Goal: Navigation & Orientation: Understand site structure

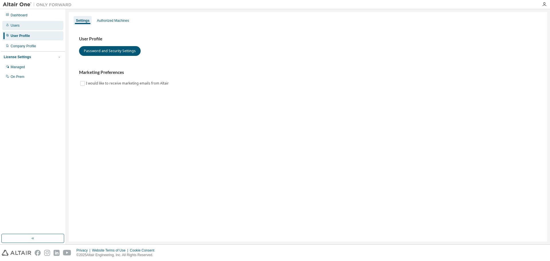
click at [33, 24] on div "Users" at bounding box center [32, 25] width 61 height 9
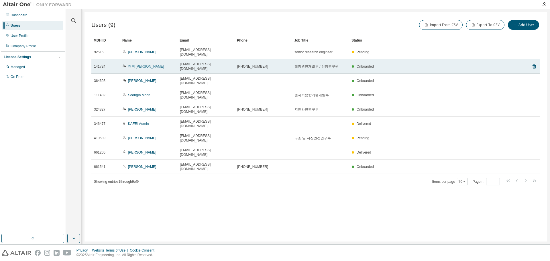
click at [133, 64] on link "경택 [PERSON_NAME]" at bounding box center [146, 66] width 36 height 4
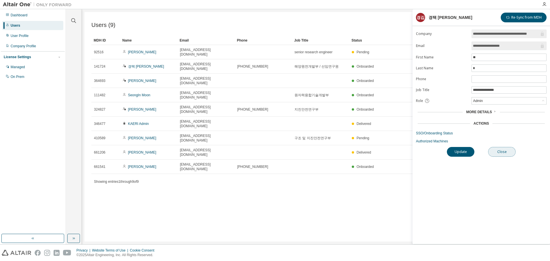
click at [503, 152] on button "Close" at bounding box center [501, 152] width 27 height 10
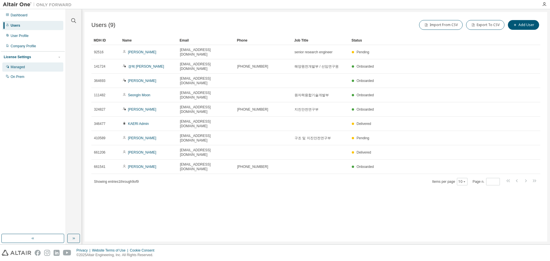
click at [25, 67] on div "Managed" at bounding box center [18, 67] width 14 height 5
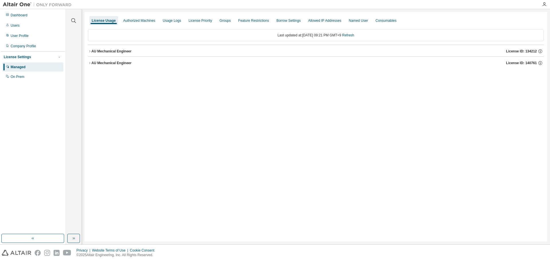
click at [105, 51] on div "AU Mechanical Engineer" at bounding box center [111, 51] width 40 height 5
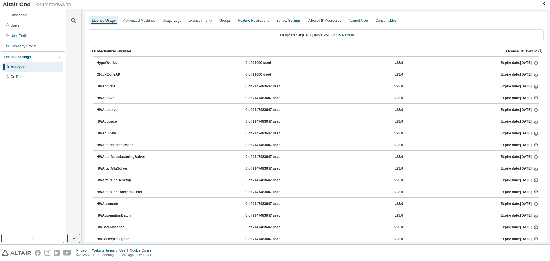
click at [105, 51] on div "AU Mechanical Engineer" at bounding box center [111, 51] width 40 height 5
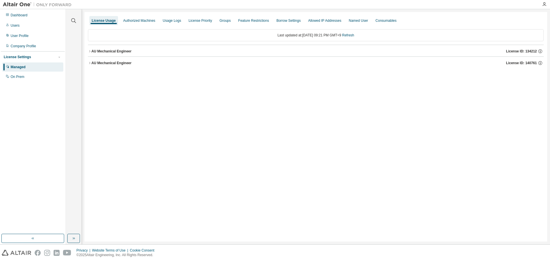
click at [105, 51] on div "AU Mechanical Engineer" at bounding box center [111, 51] width 40 height 5
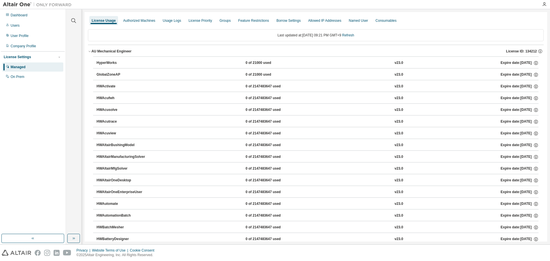
click at [105, 51] on div "AU Mechanical Engineer" at bounding box center [111, 51] width 40 height 5
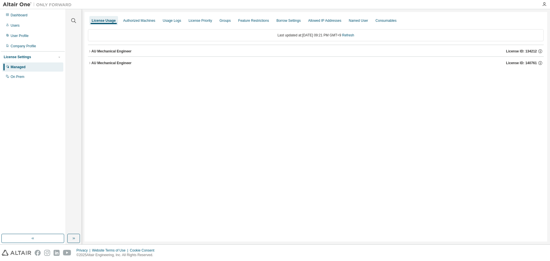
click at [109, 65] on div "AU Mechanical Engineer" at bounding box center [111, 63] width 40 height 5
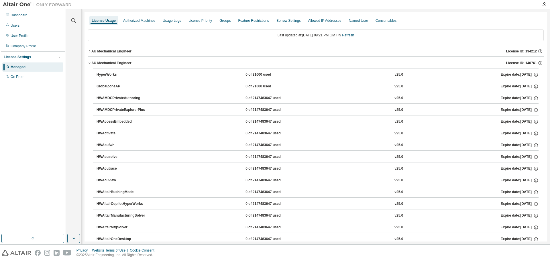
click at [109, 65] on div "AU Mechanical Engineer" at bounding box center [111, 63] width 40 height 5
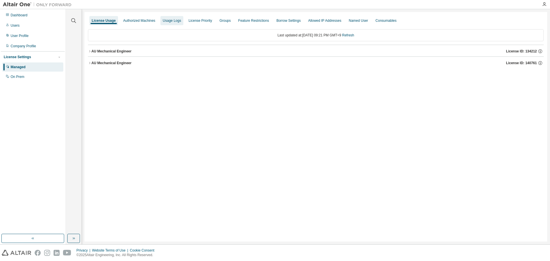
click at [163, 19] on div "Usage Logs" at bounding box center [172, 20] width 18 height 5
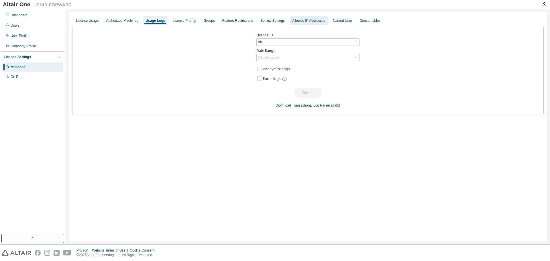
click at [308, 21] on div "Allowed IP Addresses" at bounding box center [308, 20] width 33 height 5
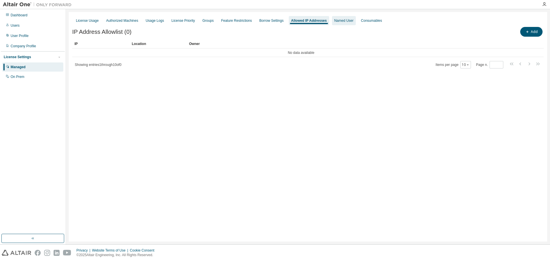
click at [332, 18] on div "Named User" at bounding box center [344, 20] width 24 height 9
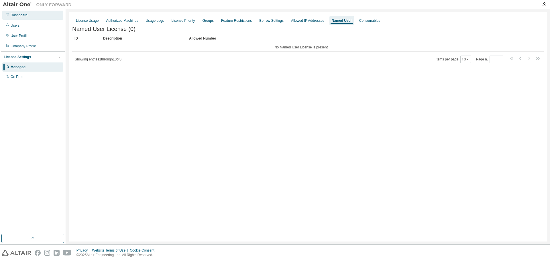
click at [25, 14] on div "Dashboard" at bounding box center [19, 15] width 17 height 5
